Goal: Task Accomplishment & Management: Manage account settings

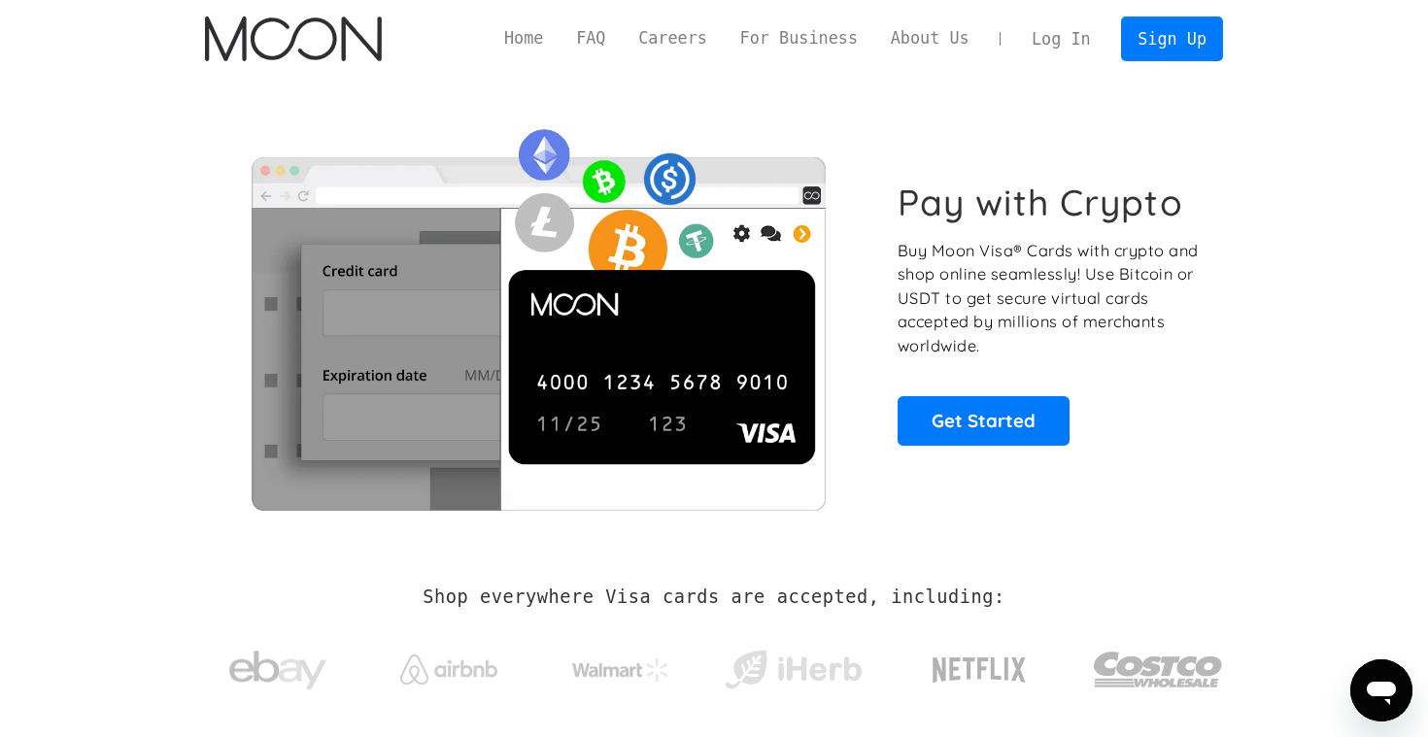
click at [1049, 63] on div "Home FAQ Careers For Business About Us Log In Sign Up Home FAQ For Business Car…" at bounding box center [713, 39] width 1075 height 78
click at [1058, 33] on link "Log In" at bounding box center [1060, 38] width 91 height 43
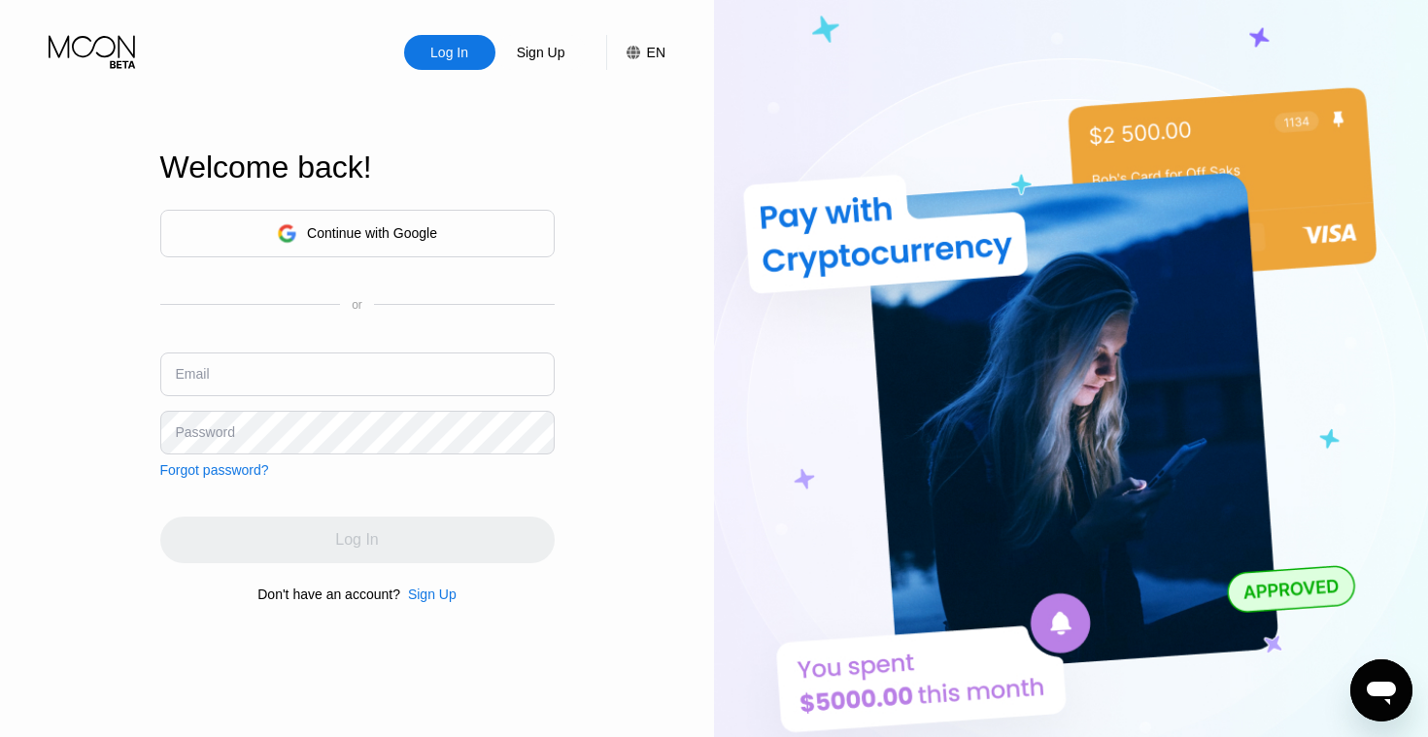
click at [324, 233] on div "Continue with Google" at bounding box center [372, 233] width 130 height 16
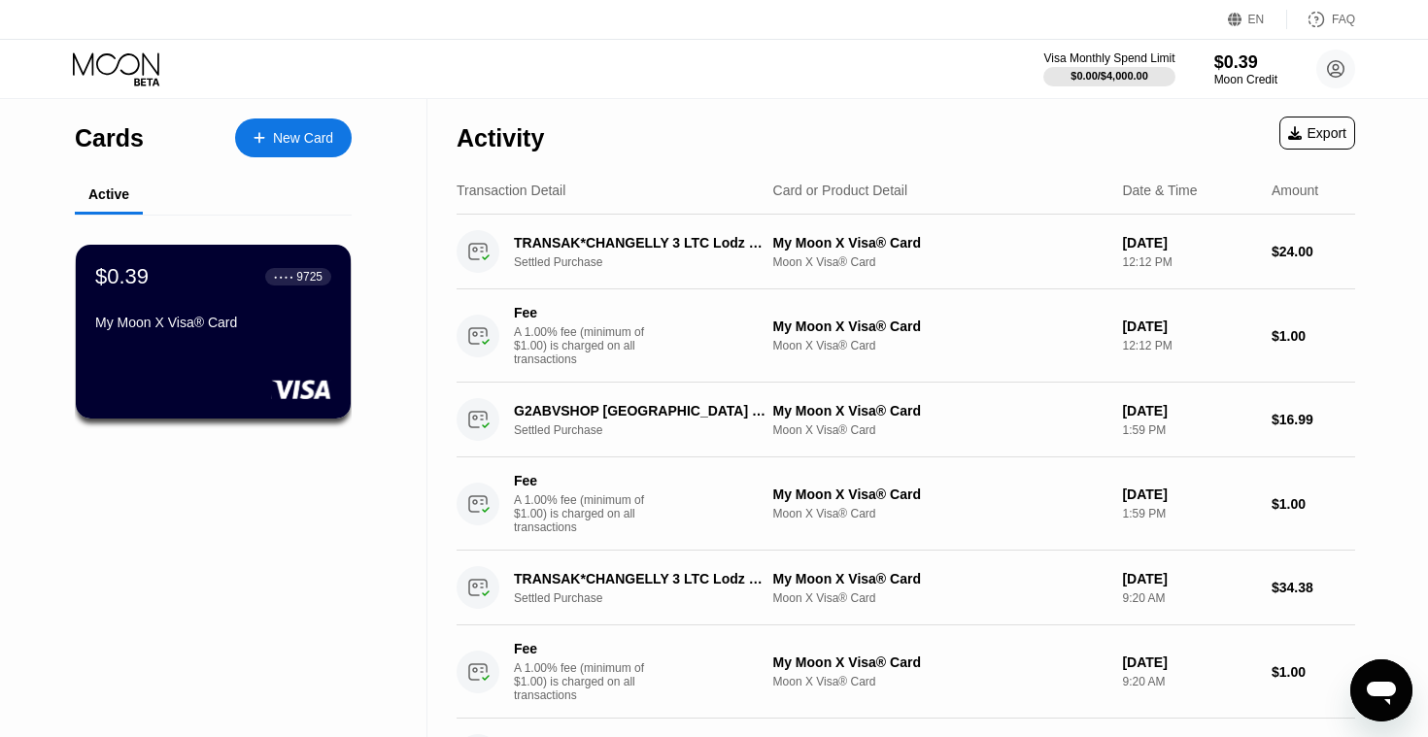
click at [203, 386] on div at bounding box center [213, 389] width 236 height 19
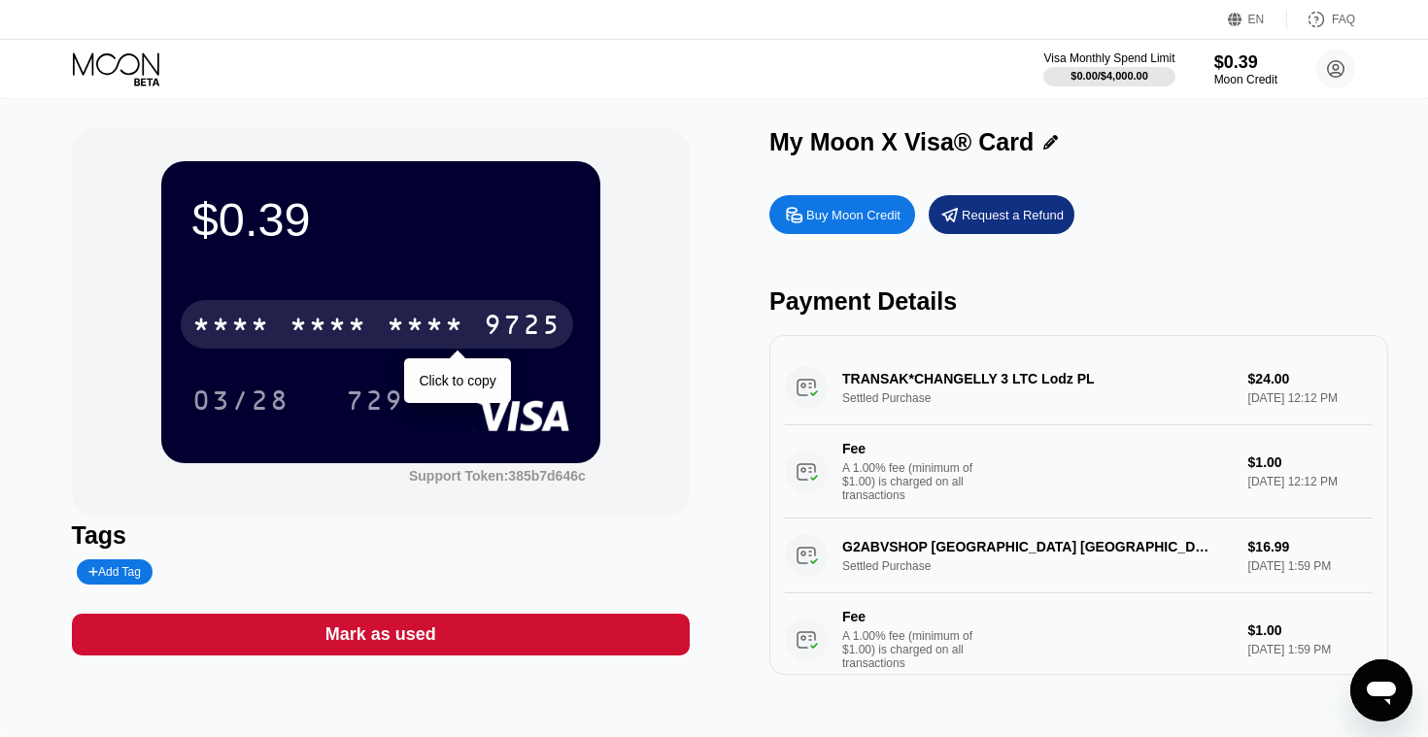
click at [533, 341] on div "9725" at bounding box center [523, 327] width 78 height 31
